Goal: Transaction & Acquisition: Purchase product/service

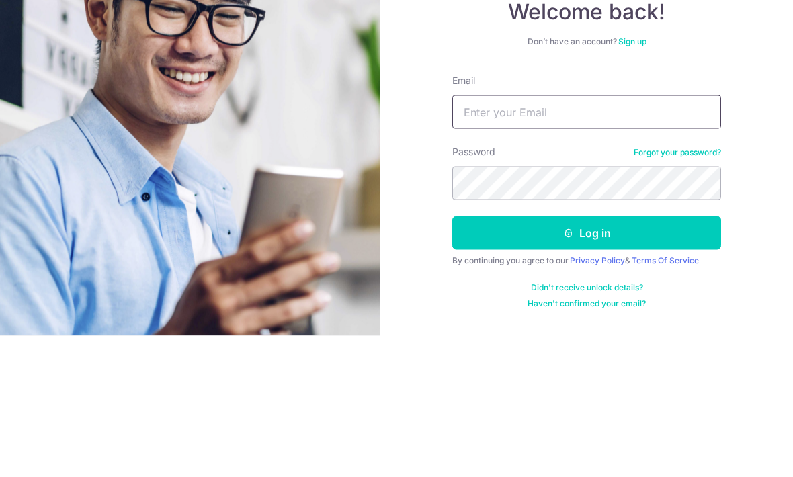
type input "andysoh77@icloud.com"
click at [587, 358] on button "Log in" at bounding box center [586, 375] width 269 height 34
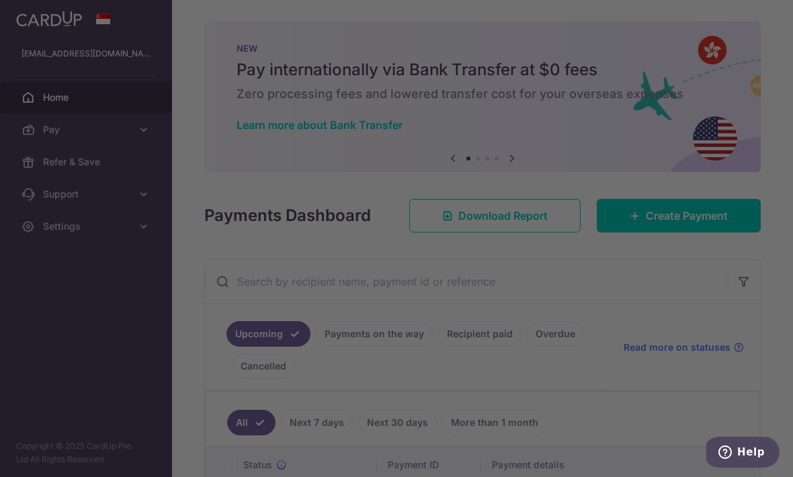
click at [636, 274] on div at bounding box center [400, 241] width 801 height 482
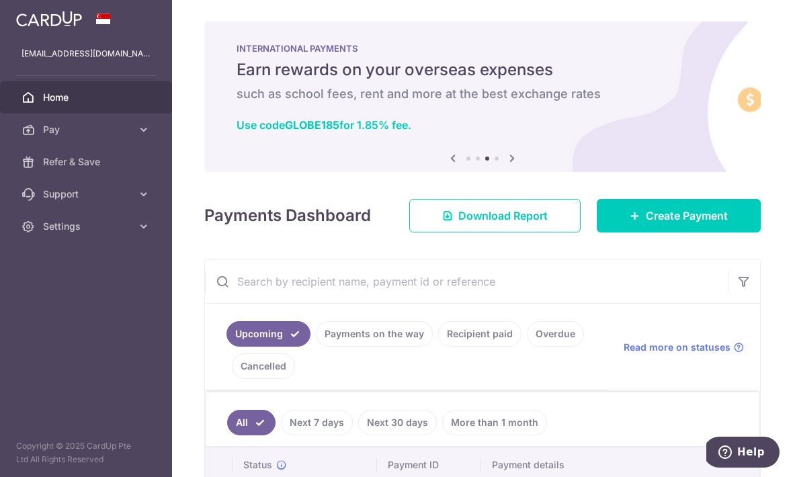
click at [706, 233] on link "Create Payment" at bounding box center [679, 216] width 164 height 34
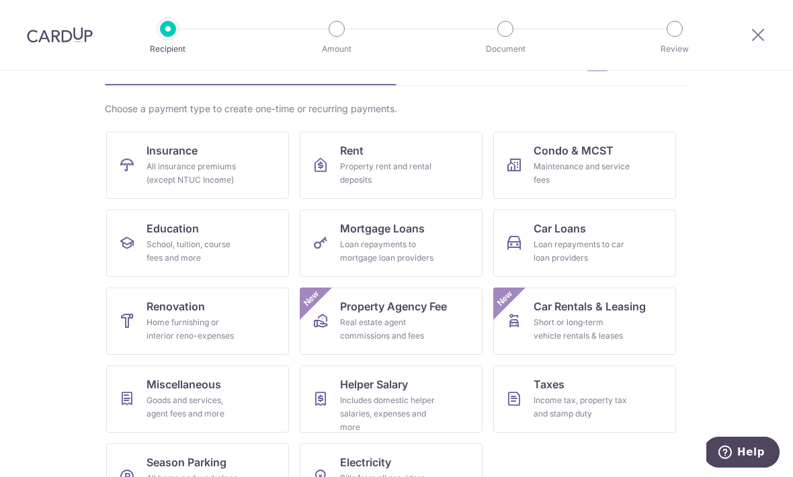
scroll to position [80, 0]
click at [232, 397] on div "Goods and services, agent fees and more" at bounding box center [195, 407] width 97 height 27
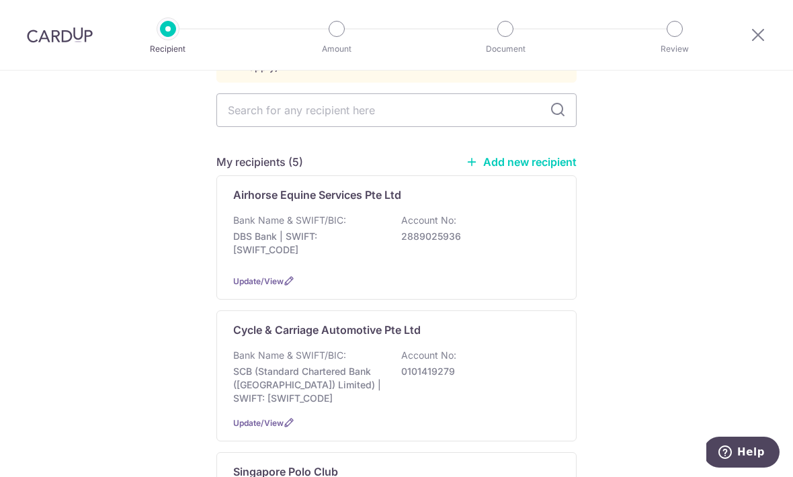
scroll to position [128, 0]
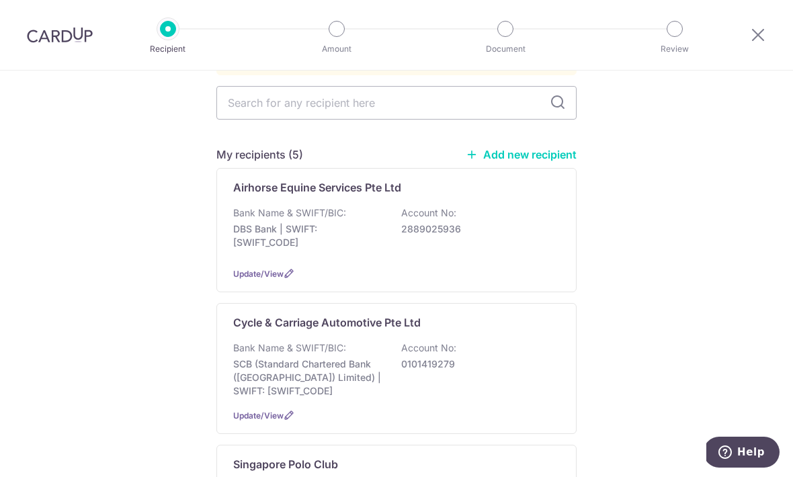
click at [528, 226] on p "2889025936" at bounding box center [476, 228] width 151 height 13
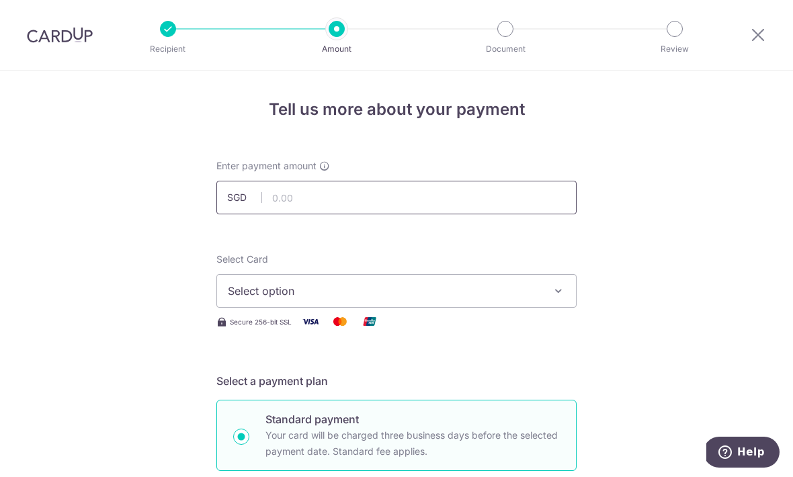
click at [481, 190] on input "text" at bounding box center [396, 198] width 360 height 34
click at [561, 290] on icon "button" at bounding box center [558, 290] width 13 height 13
type input "4,062.84"
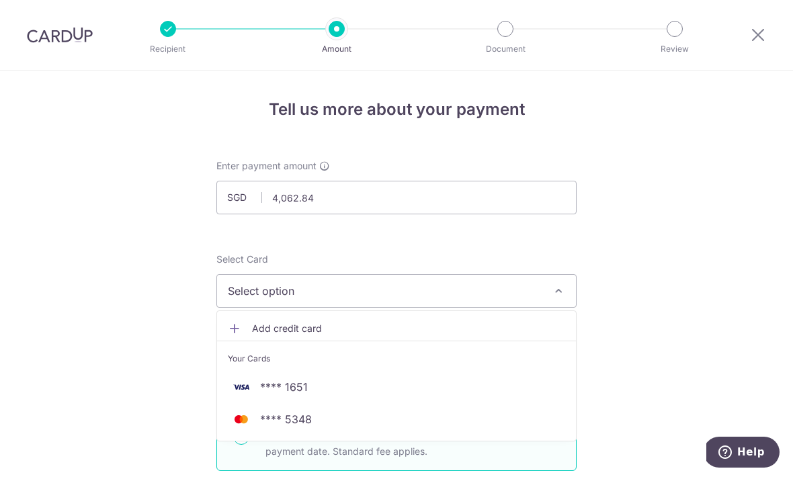
click at [511, 395] on span "**** 1651" at bounding box center [396, 387] width 337 height 16
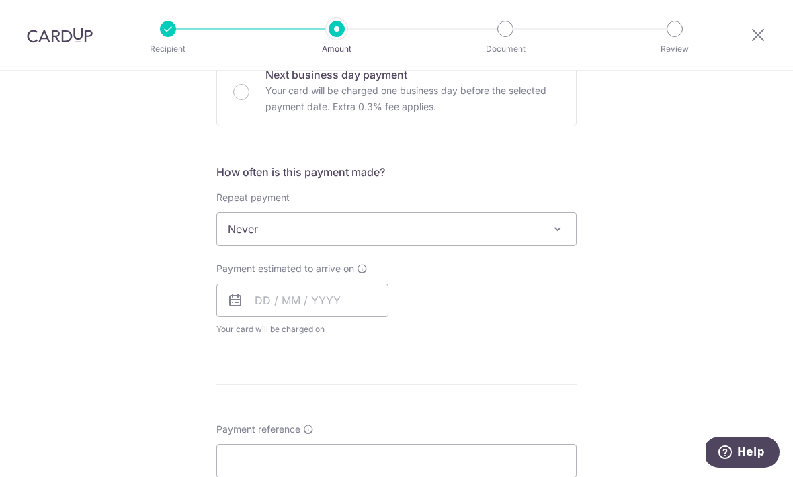
scroll to position [427, 0]
click at [522, 239] on span "Never" at bounding box center [396, 229] width 359 height 32
click at [343, 311] on input "text" at bounding box center [302, 301] width 172 height 34
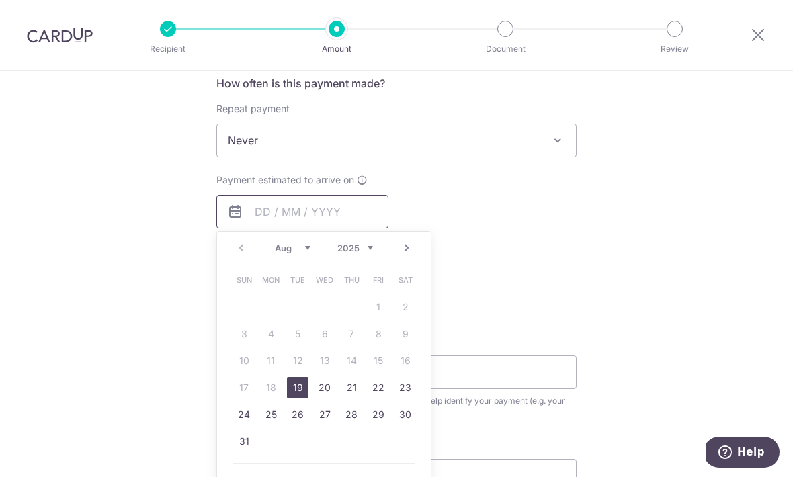
scroll to position [517, 0]
click at [303, 395] on link "19" at bounding box center [298, 387] width 22 height 22
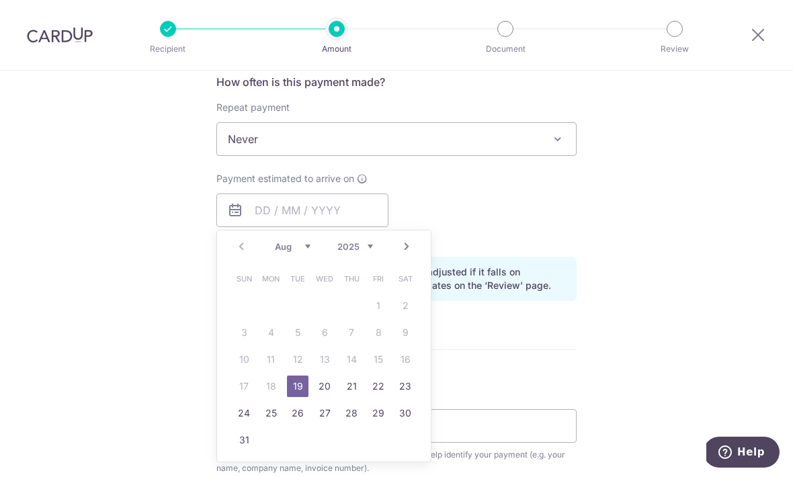
type input "19/08/2025"
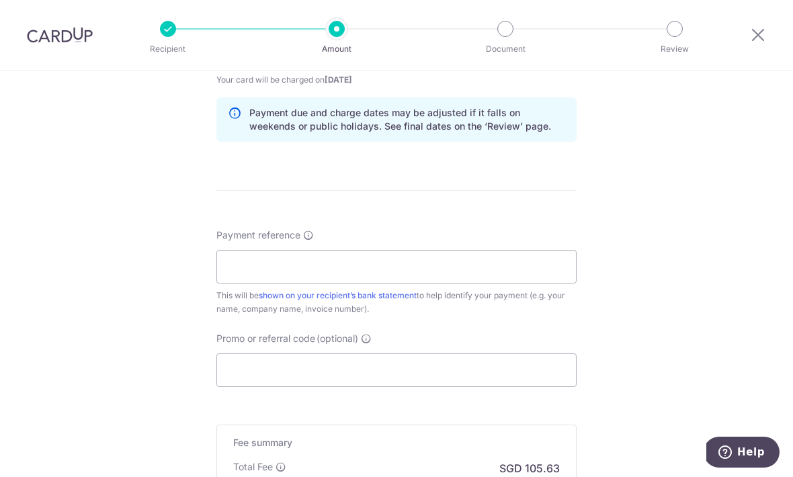
scroll to position [721, 0]
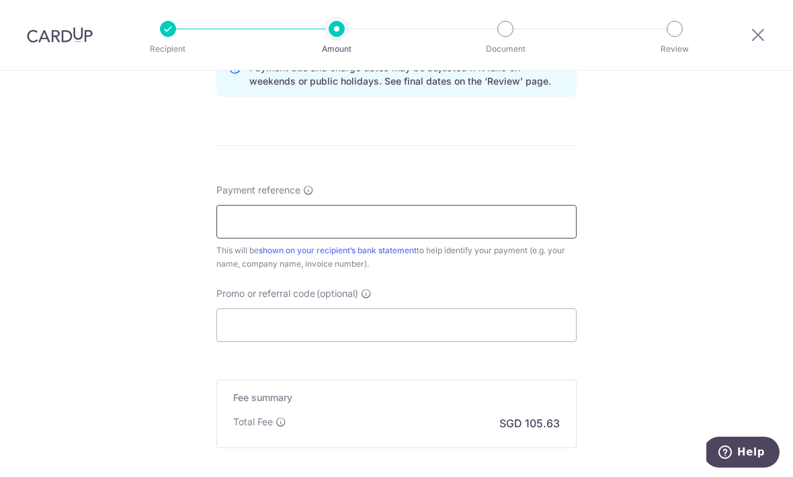
click at [516, 231] on input "Payment reference" at bounding box center [396, 222] width 360 height 34
click at [515, 342] on input "Promo or referral code (optional)" at bounding box center [396, 325] width 360 height 34
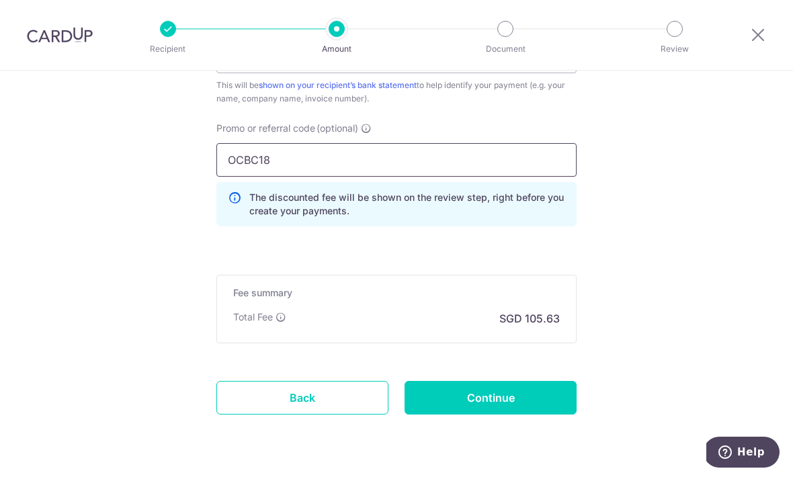
scroll to position [886, 0]
type input "OCBC18"
click at [528, 411] on input "Continue" at bounding box center [491, 399] width 172 height 34
type input "Create Schedule"
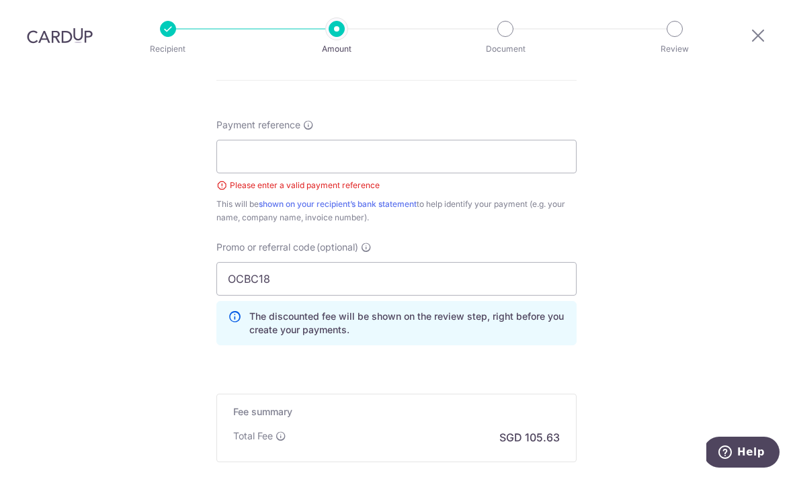
scroll to position [784, 0]
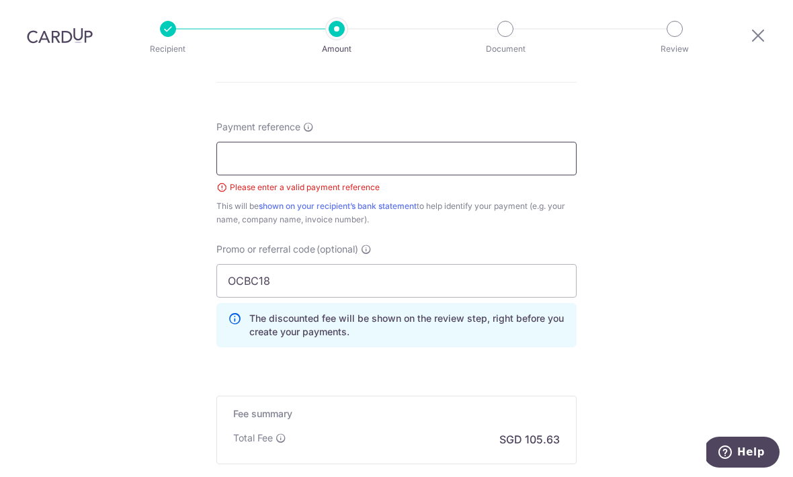
click at [481, 142] on input "Payment reference" at bounding box center [396, 159] width 360 height 34
paste input "INV-250763"
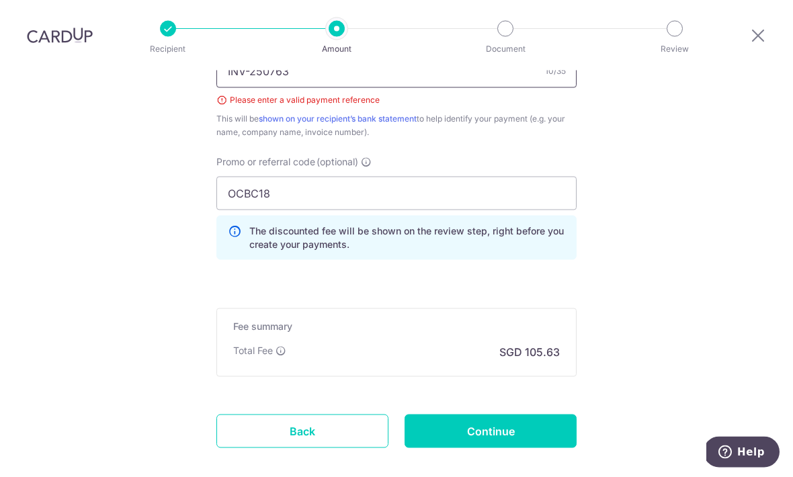
scroll to position [878, 0]
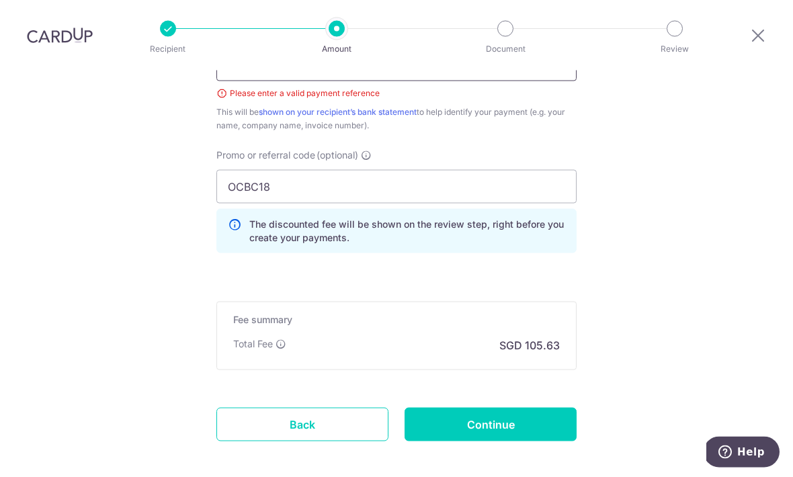
type input "INV-250763"
click at [542, 408] on input "Continue" at bounding box center [491, 425] width 172 height 34
type input "Create Schedule"
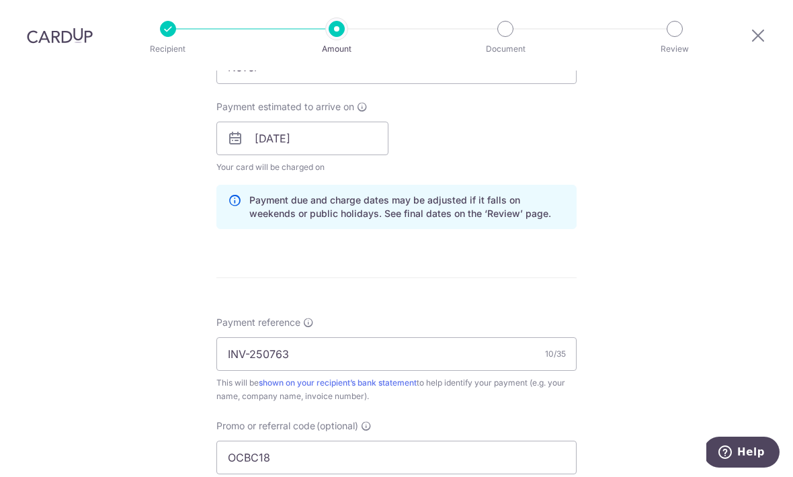
scroll to position [600, 0]
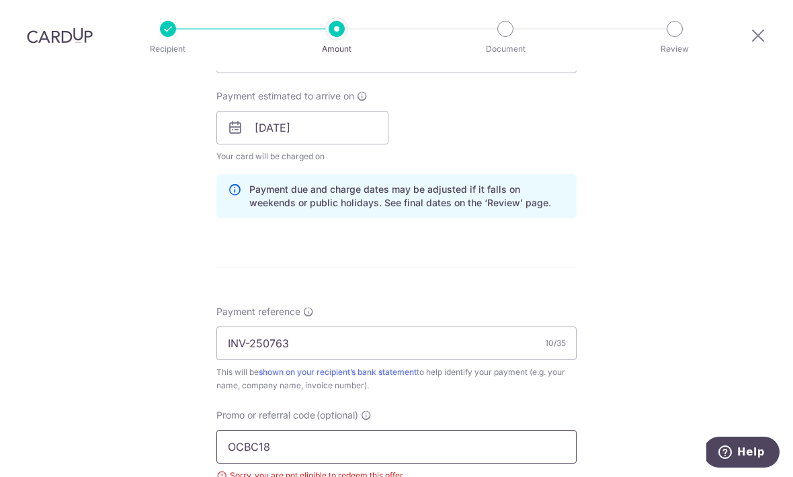
click at [360, 430] on input "OCBC18" at bounding box center [396, 447] width 360 height 34
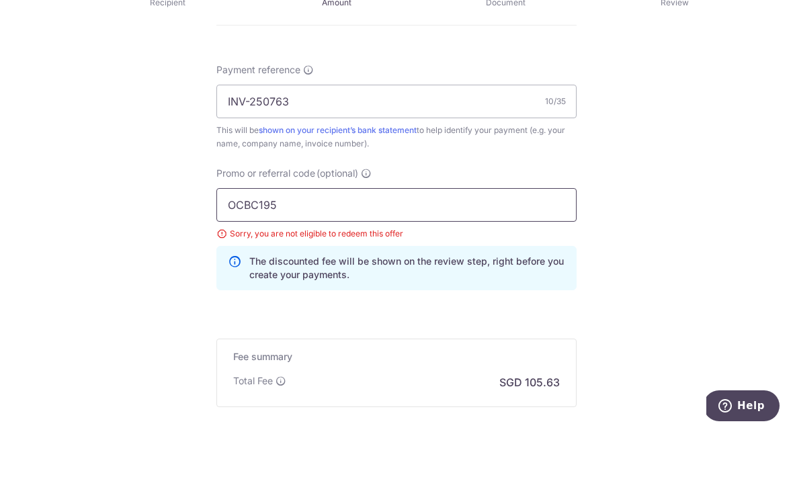
scroll to position [794, 0]
type input "OCBC195"
type input "Update Schedule"
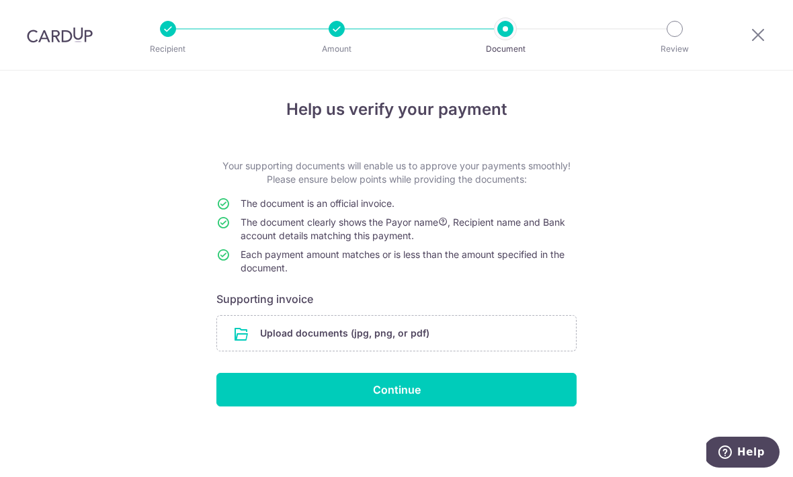
click at [450, 342] on input "file" at bounding box center [396, 333] width 359 height 35
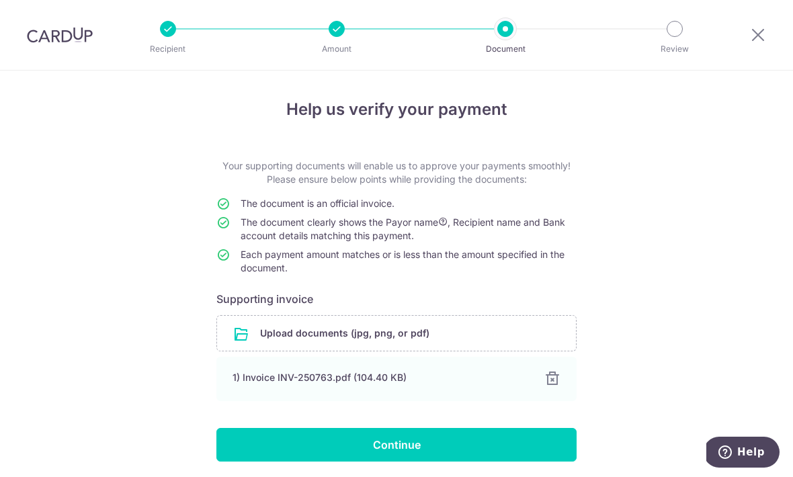
click at [442, 456] on input "Continue" at bounding box center [396, 445] width 360 height 34
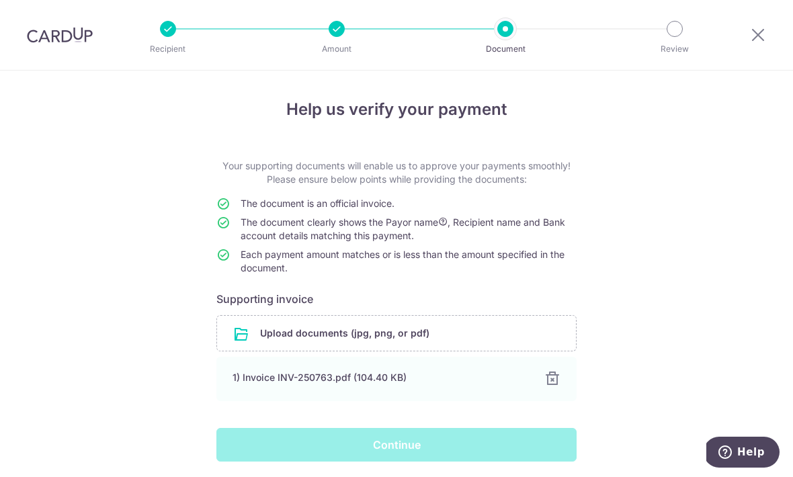
click at [386, 448] on div "Continue" at bounding box center [396, 445] width 376 height 34
click at [404, 446] on div "Continue" at bounding box center [396, 445] width 376 height 34
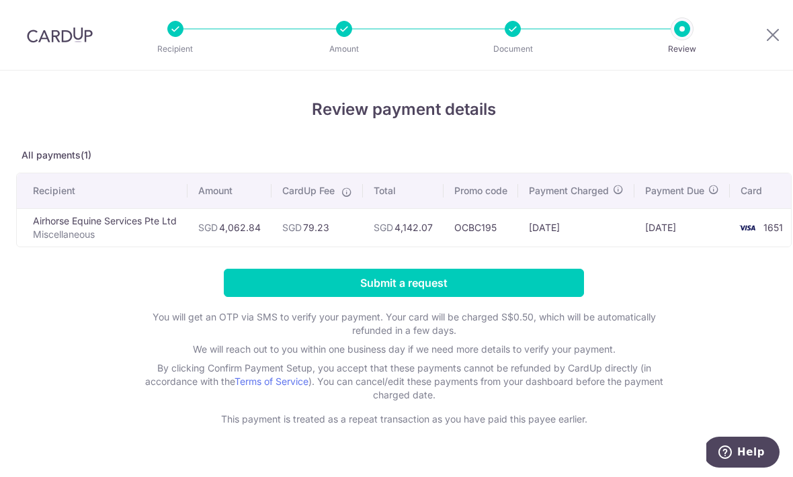
click at [509, 294] on input "Submit a request" at bounding box center [404, 283] width 360 height 28
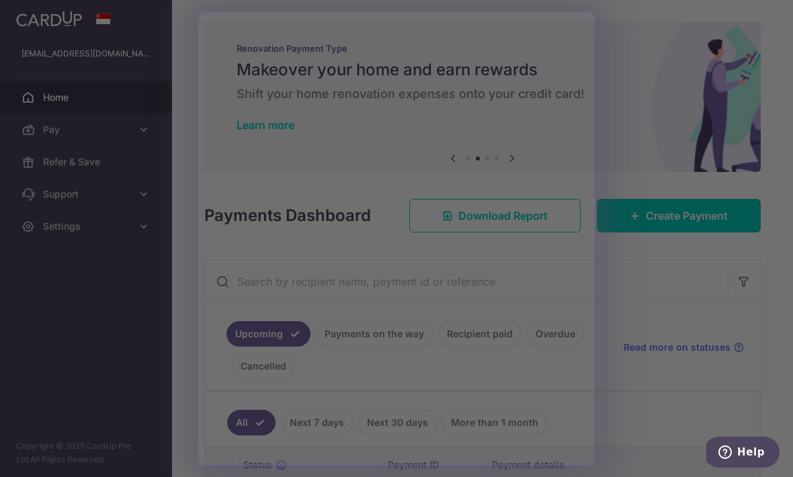
click at [661, 194] on div at bounding box center [400, 241] width 801 height 482
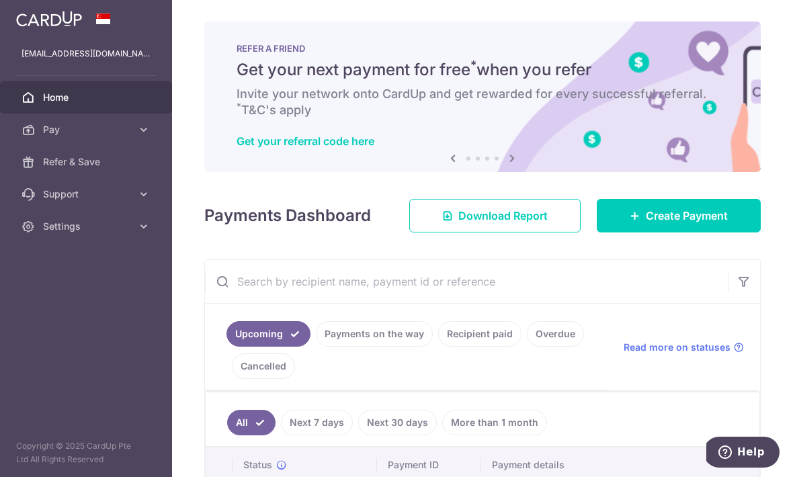
click at [675, 224] on span "Create Payment" at bounding box center [687, 216] width 82 height 16
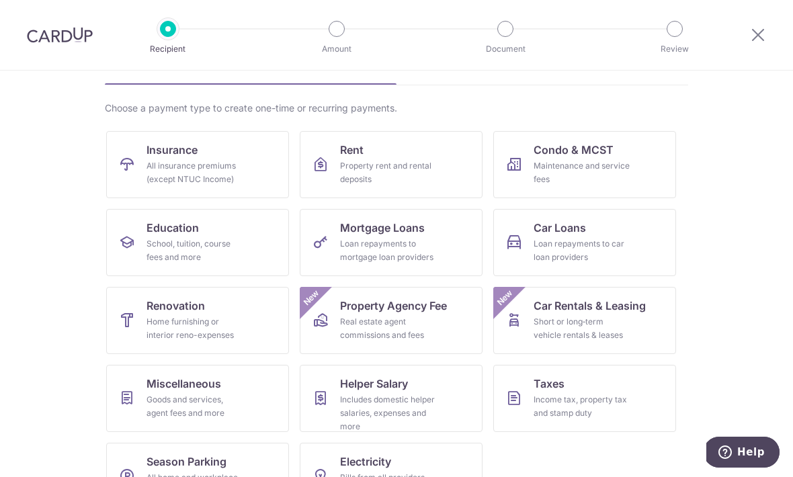
scroll to position [80, 0]
click at [166, 391] on span "Miscellaneous" at bounding box center [184, 384] width 75 height 16
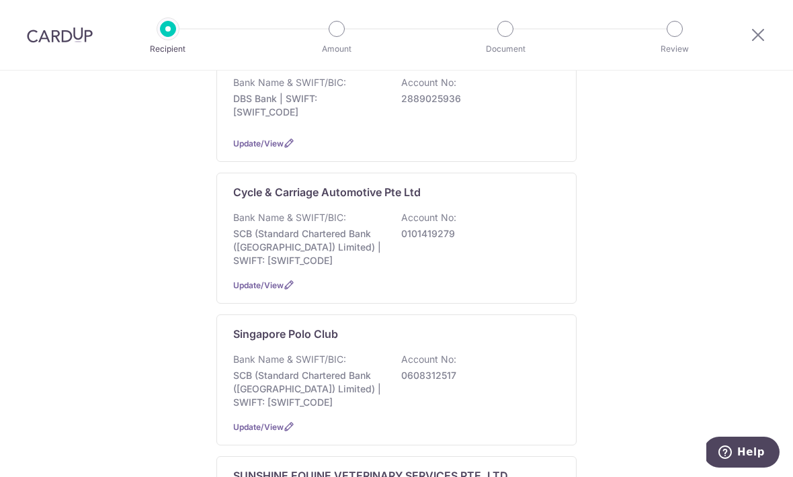
scroll to position [260, 0]
click at [442, 356] on div "Bank Name & SWIFT/BIC: SCB (Standard Chartered Bank (Singapore) Limited) | SWIF…" at bounding box center [396, 380] width 327 height 56
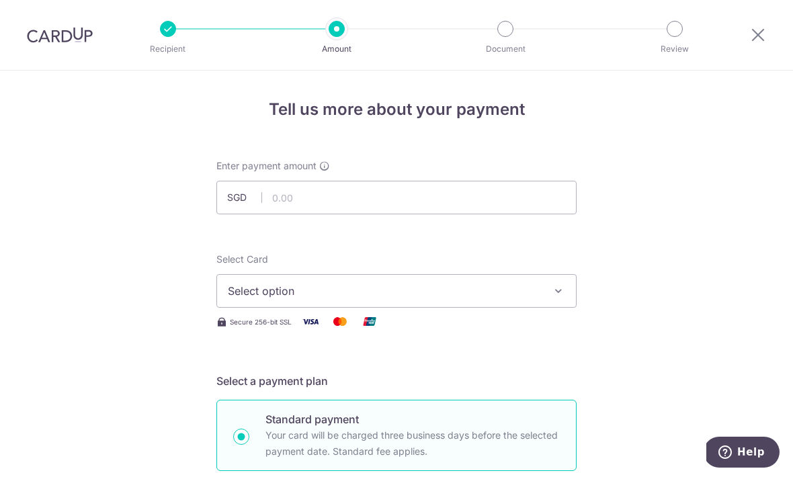
click at [459, 291] on span "Select option" at bounding box center [384, 291] width 313 height 16
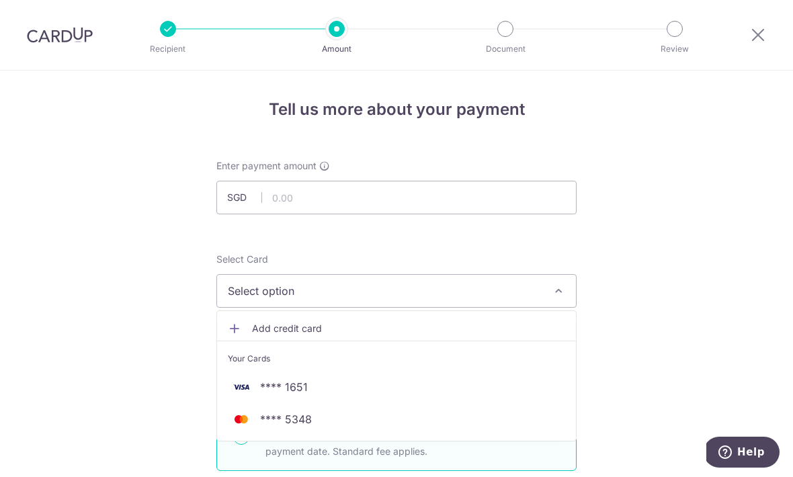
click at [436, 384] on span "**** 1651" at bounding box center [396, 387] width 337 height 16
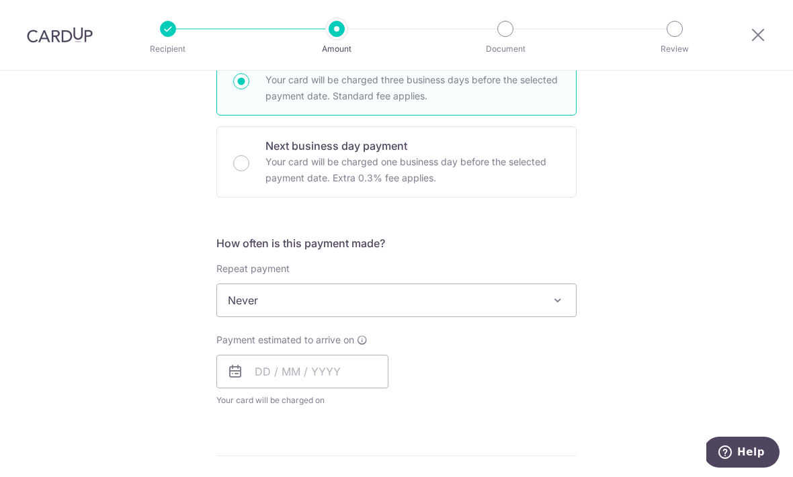
scroll to position [411, 0]
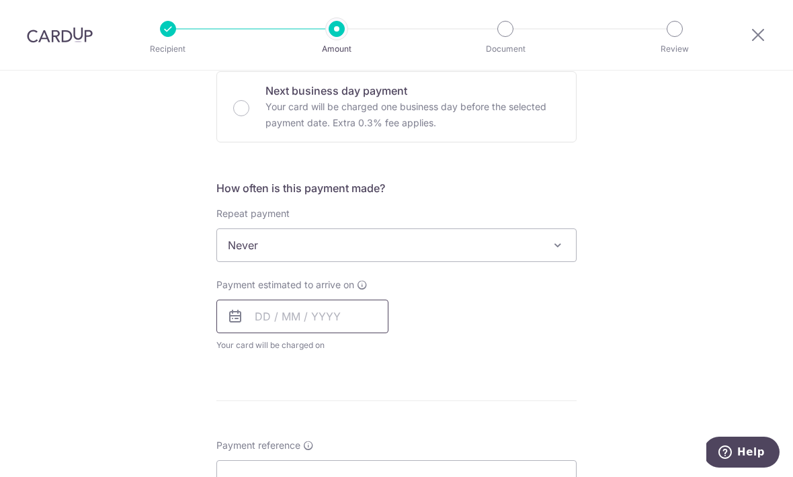
click at [361, 323] on input "text" at bounding box center [302, 317] width 172 height 34
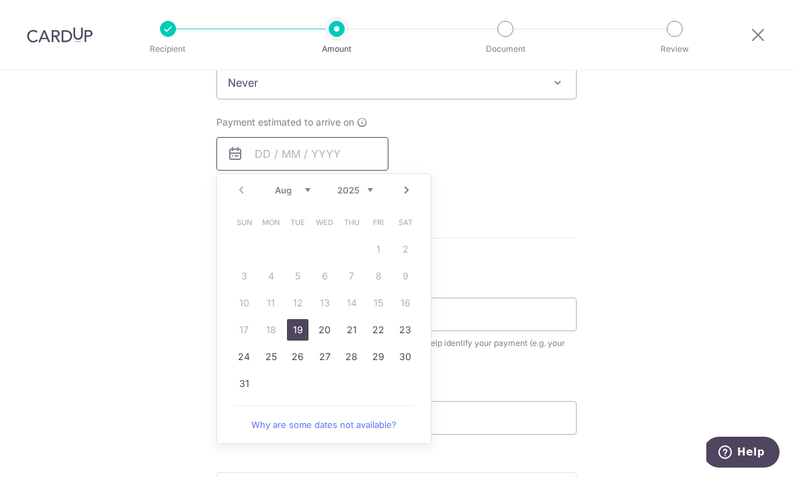
scroll to position [571, 0]
click at [253, 389] on link "31" at bounding box center [244, 387] width 22 height 22
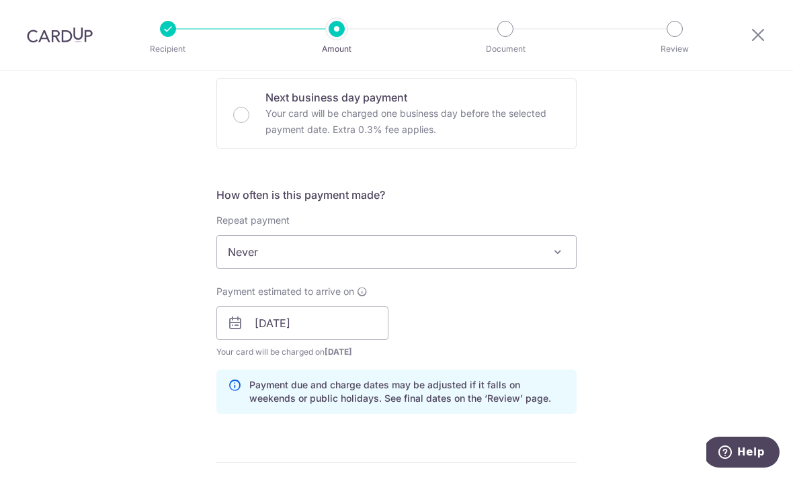
scroll to position [398, 0]
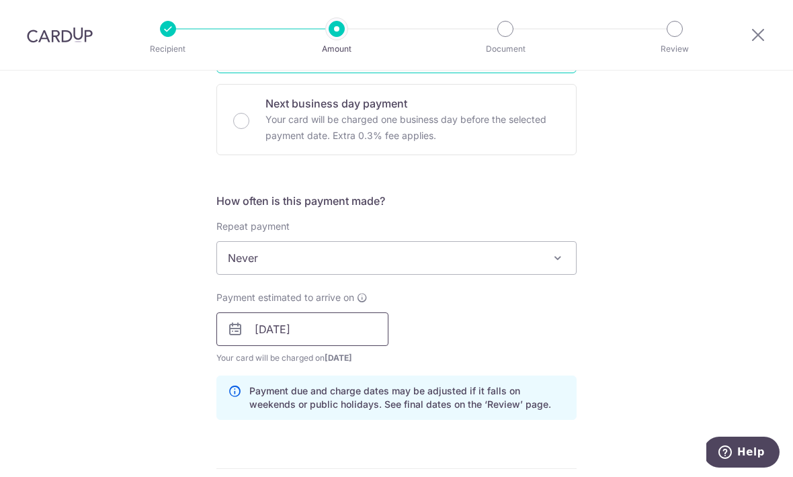
click at [360, 333] on input "31/08/2025" at bounding box center [302, 330] width 172 height 34
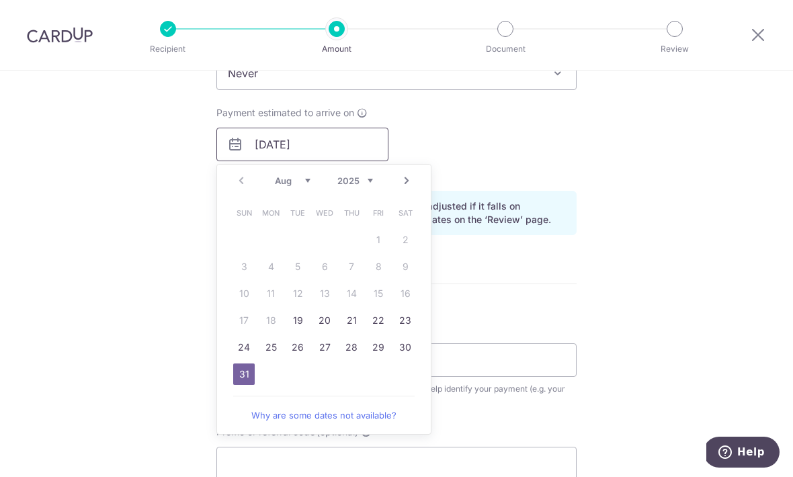
scroll to position [584, 0]
click at [381, 349] on link "29" at bounding box center [379, 346] width 22 height 22
type input "[DATE]"
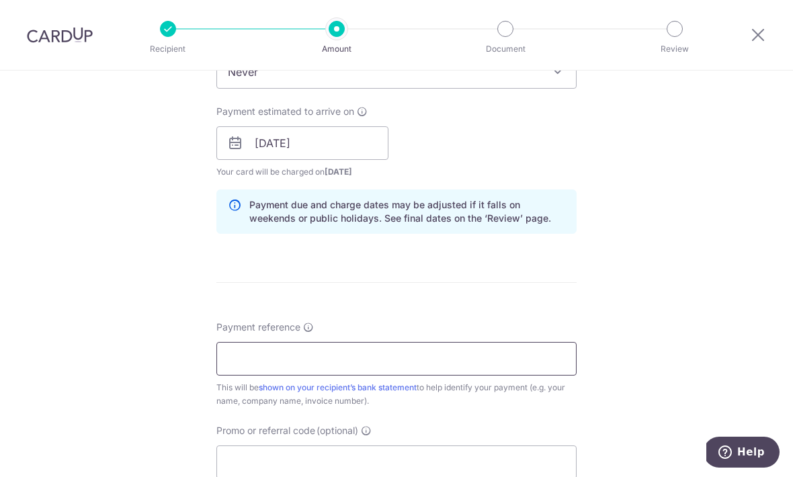
click at [399, 363] on input "Payment reference" at bounding box center [396, 359] width 360 height 34
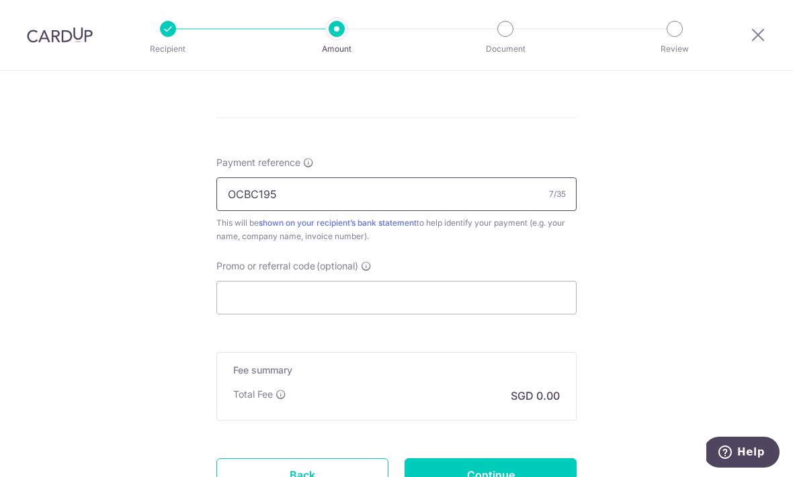
scroll to position [748, 0]
type input "O"
type input "S0264"
click at [365, 302] on input "Promo or referral code (optional)" at bounding box center [396, 299] width 360 height 34
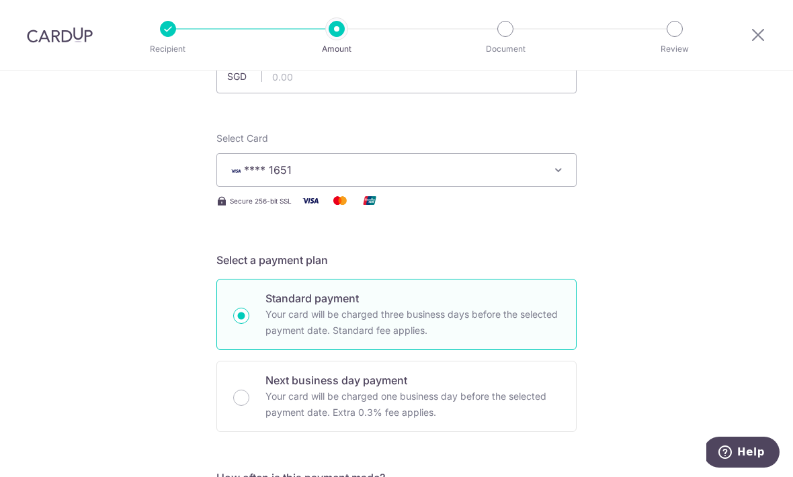
scroll to position [120, 0]
type input "OCBC195"
click at [383, 83] on input "text" at bounding box center [396, 78] width 360 height 34
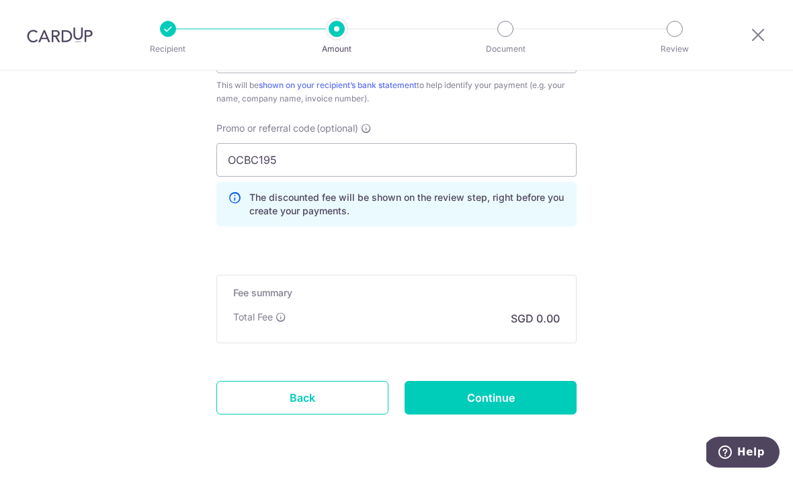
scroll to position [886, 0]
click at [533, 407] on input "Continue" at bounding box center [491, 399] width 172 height 34
type input "8,750.60"
type input "Create Schedule"
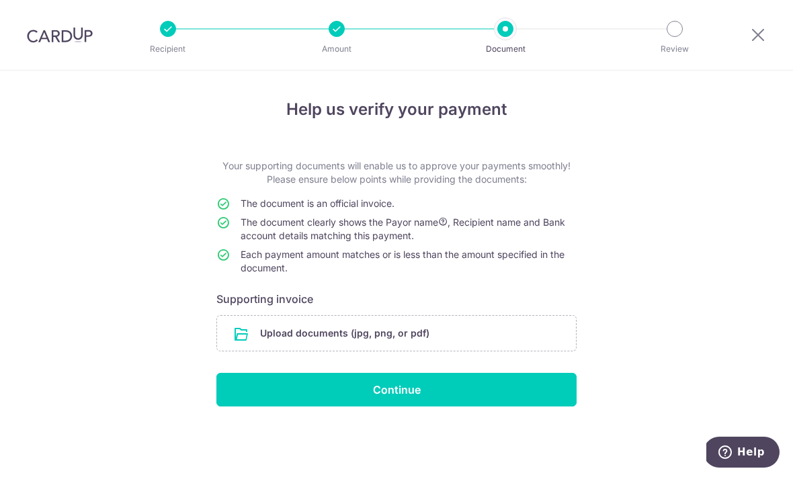
click at [519, 337] on input "file" at bounding box center [396, 333] width 359 height 35
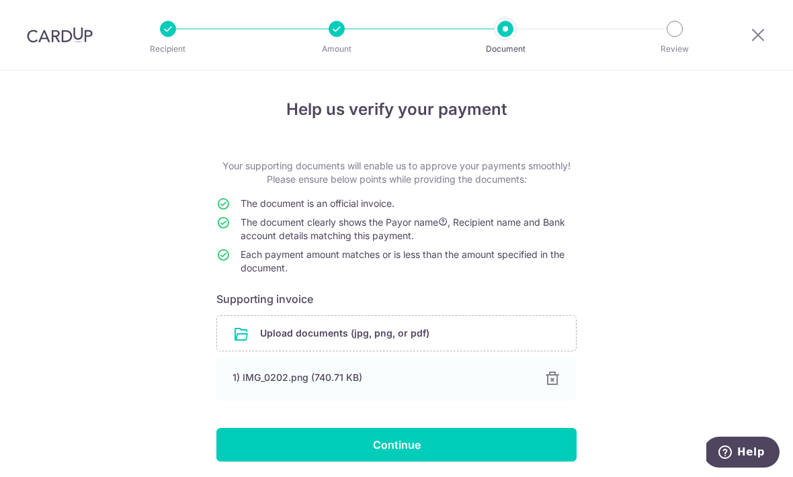
click at [469, 448] on input "Continue" at bounding box center [396, 445] width 360 height 34
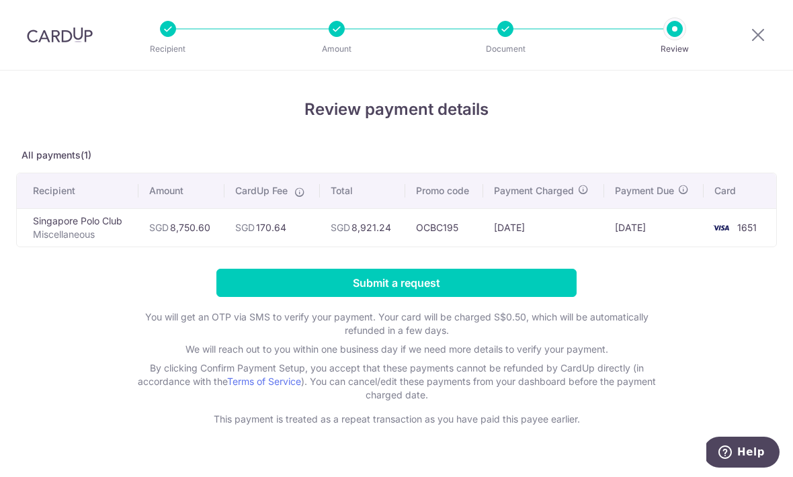
click at [516, 288] on input "Submit a request" at bounding box center [396, 283] width 360 height 28
